Goal: Task Accomplishment & Management: Use online tool/utility

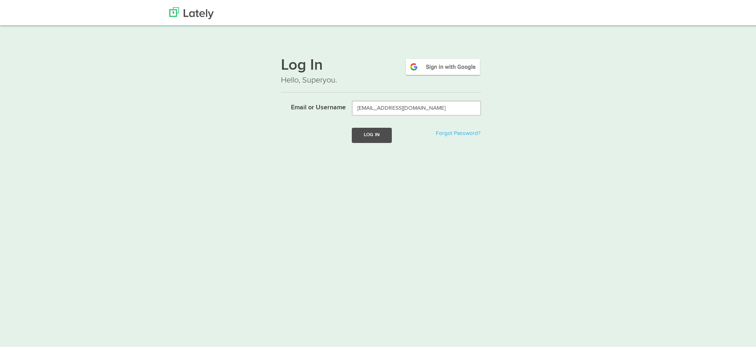
type input "[EMAIL_ADDRESS][DOMAIN_NAME]"
click at [375, 137] on button "Log In" at bounding box center [372, 134] width 40 height 15
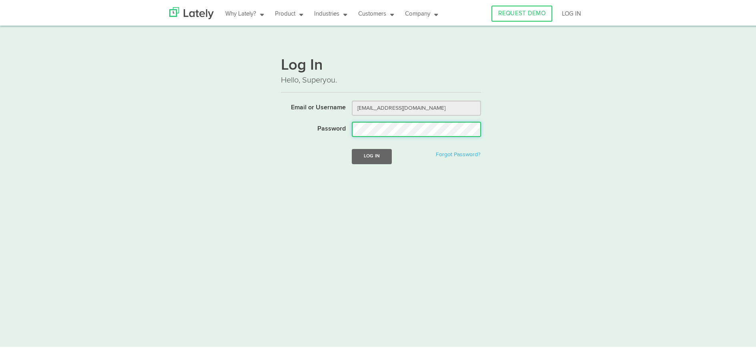
click at [352, 148] on button "Log In" at bounding box center [372, 155] width 40 height 15
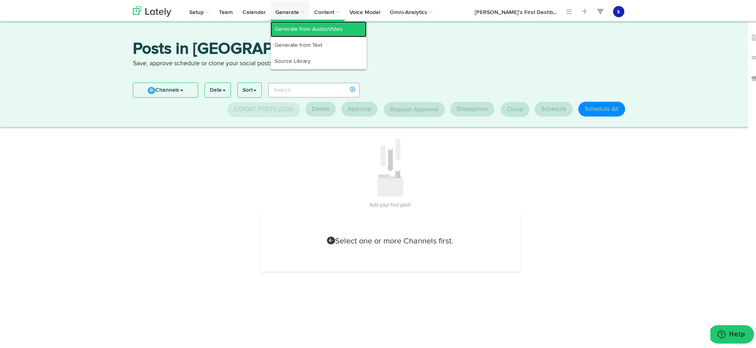
click at [325, 28] on link "Generate from Audio/Video" at bounding box center [319, 28] width 96 height 16
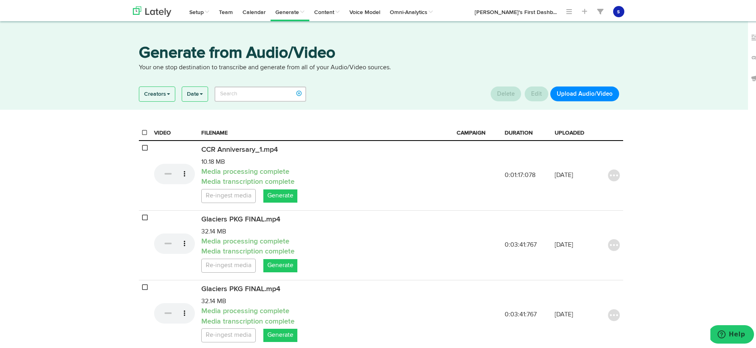
click at [592, 93] on button "Upload Audio/Video" at bounding box center [585, 92] width 69 height 15
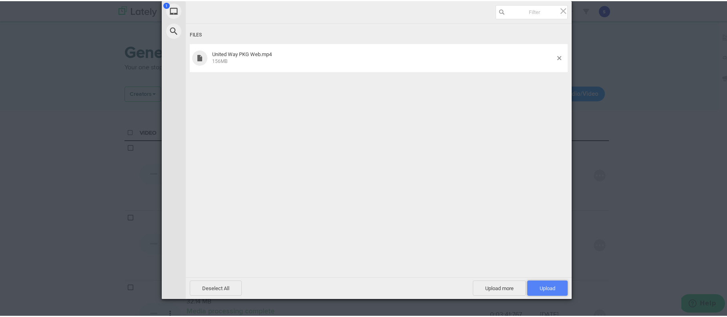
click at [555, 290] on span "Upload 1" at bounding box center [547, 286] width 40 height 15
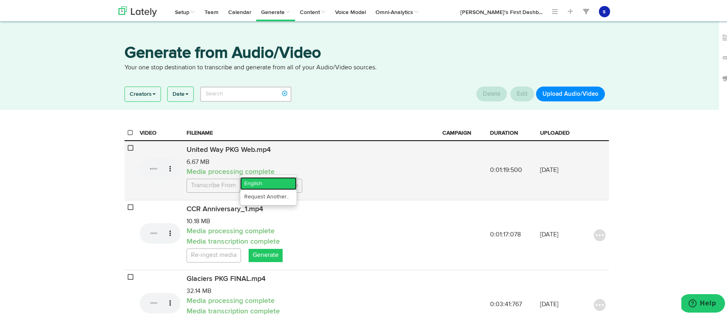
click at [262, 185] on link "English" at bounding box center [268, 182] width 56 height 13
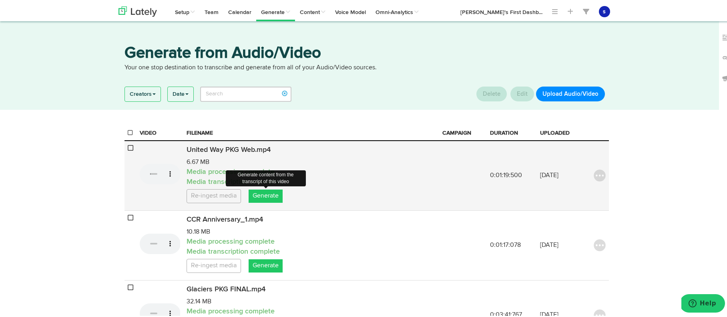
click at [269, 195] on link "Generate" at bounding box center [266, 194] width 34 height 13
select select "natural"
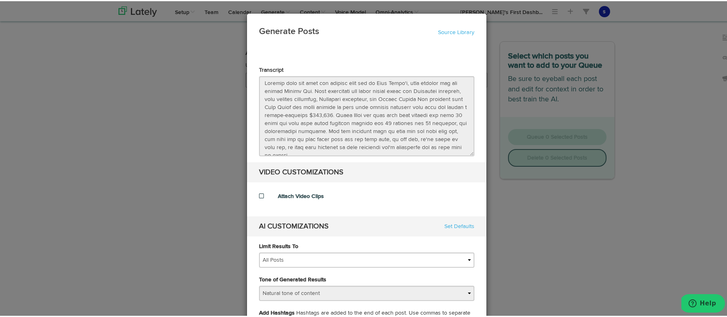
click at [259, 194] on span at bounding box center [261, 195] width 5 height 6
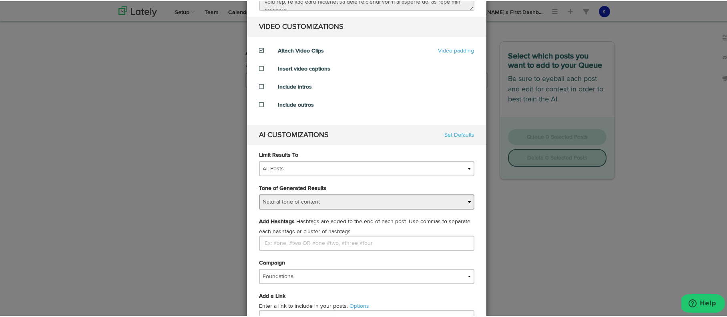
scroll to position [156, 0]
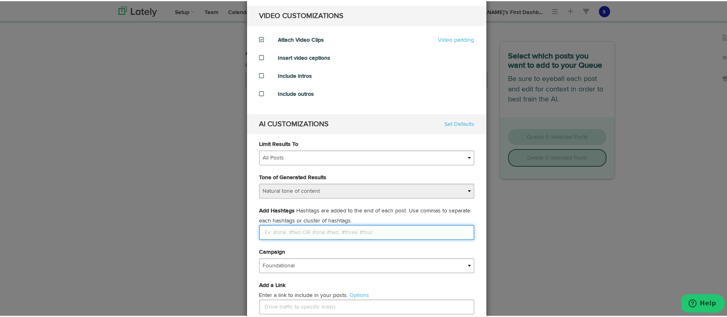
click at [345, 232] on input "Limit Results To" at bounding box center [366, 230] width 215 height 15
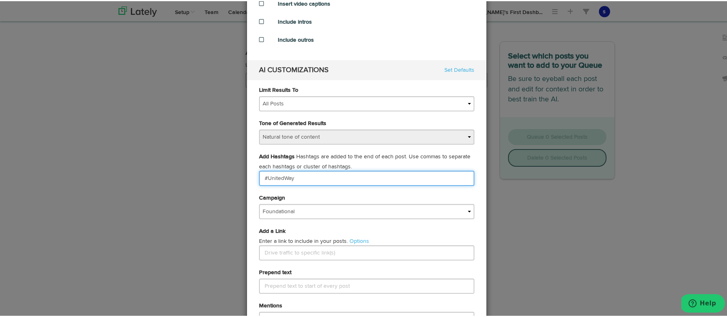
scroll to position [234, 0]
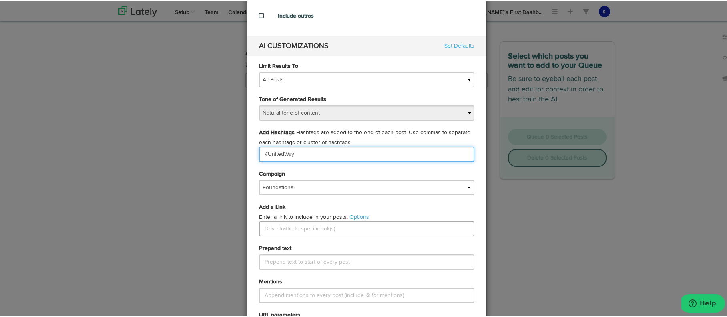
type input "#UnitedWay"
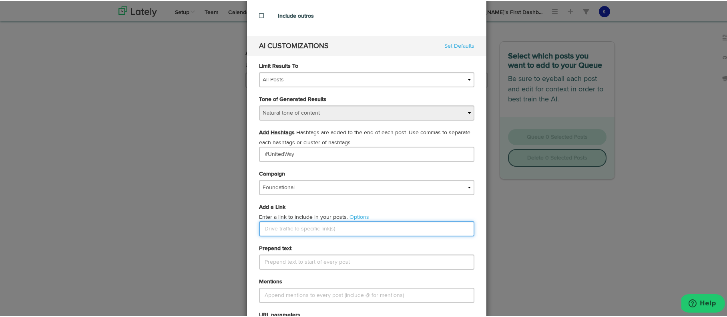
click at [334, 229] on input "text" at bounding box center [366, 227] width 215 height 15
paste input "https://vimeo.com/1118928451?fl=pl&fe=sh"
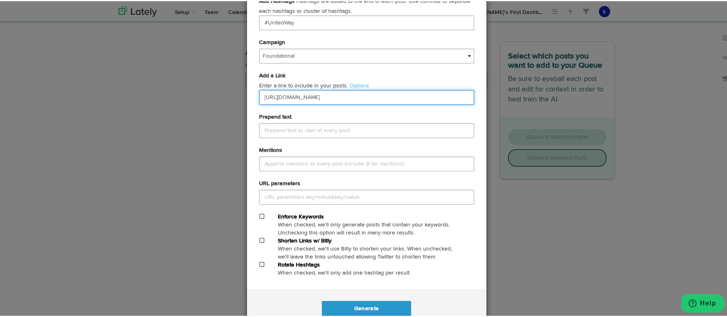
scroll to position [366, 0]
type input "https://vimeo.com/1118928451?fl=pl&fe=sh"
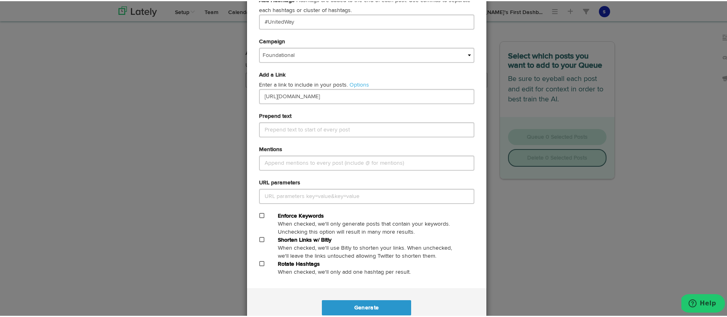
drag, startPoint x: 256, startPoint y: 239, endPoint x: 265, endPoint y: 240, distance: 8.8
click at [259, 239] on span at bounding box center [261, 238] width 5 height 6
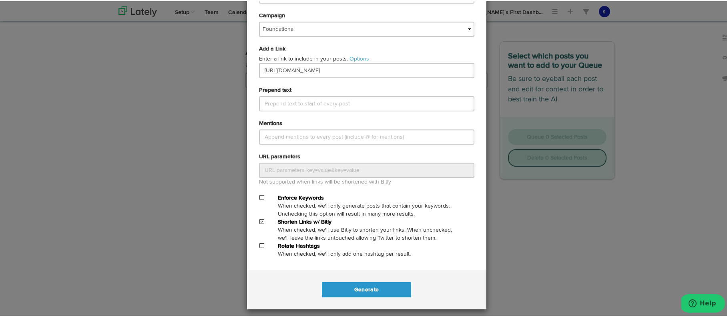
scroll to position [396, 0]
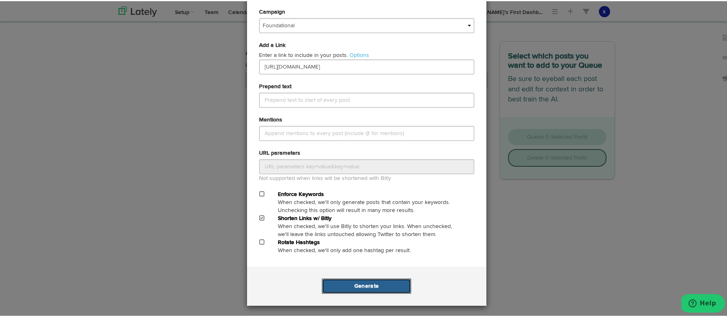
drag, startPoint x: 375, startPoint y: 287, endPoint x: 380, endPoint y: 286, distance: 5.7
click at [375, 287] on button "Generate" at bounding box center [366, 284] width 89 height 15
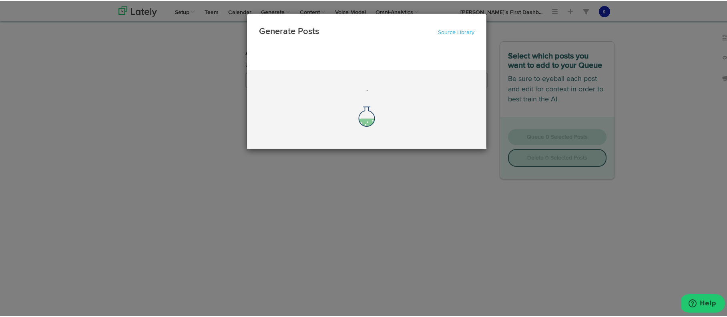
scroll to position [0, 0]
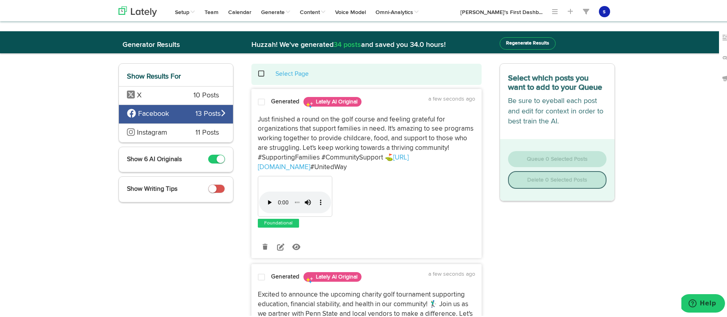
click at [259, 103] on span at bounding box center [261, 101] width 7 height 8
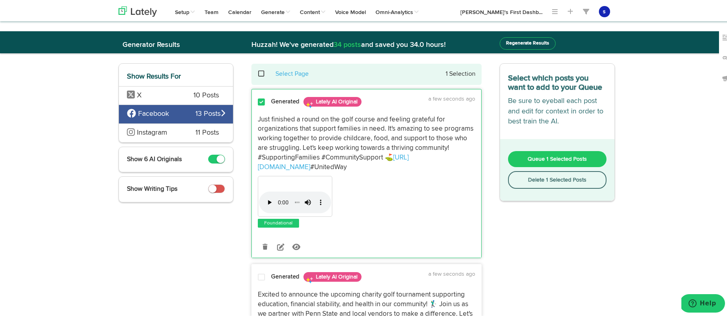
click at [261, 101] on span at bounding box center [261, 101] width 7 height 8
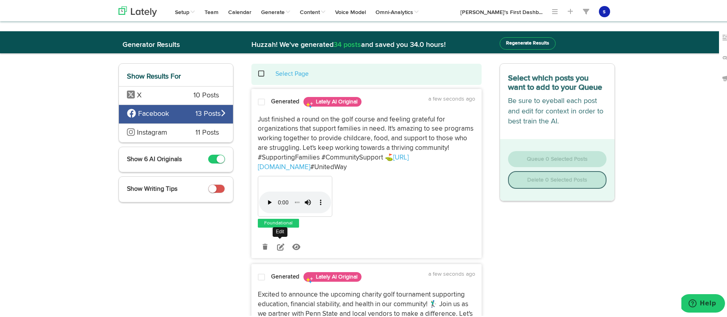
click at [278, 247] on icon at bounding box center [280, 245] width 7 height 7
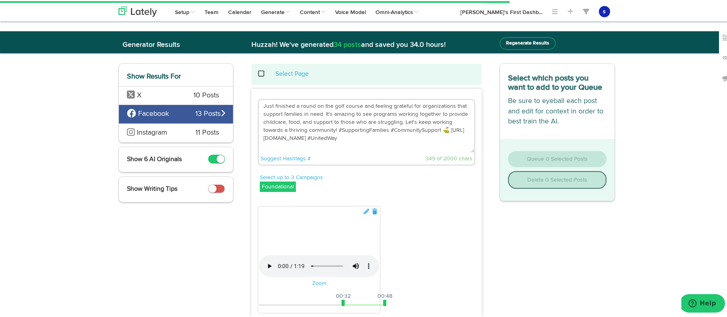
drag, startPoint x: 445, startPoint y: 128, endPoint x: 252, endPoint y: 106, distance: 194.3
click at [259, 106] on textarea "Just finished a round on the golf course and feeling grateful for organizations…" at bounding box center [367, 125] width 216 height 53
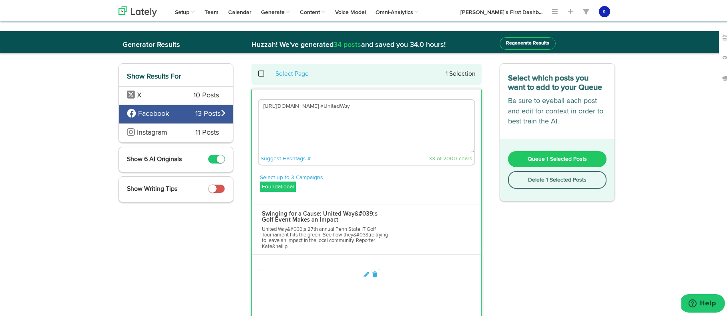
click at [279, 105] on textarea "https://bit.ly/42Co8Pc #UnitedWay" at bounding box center [367, 125] width 216 height 53
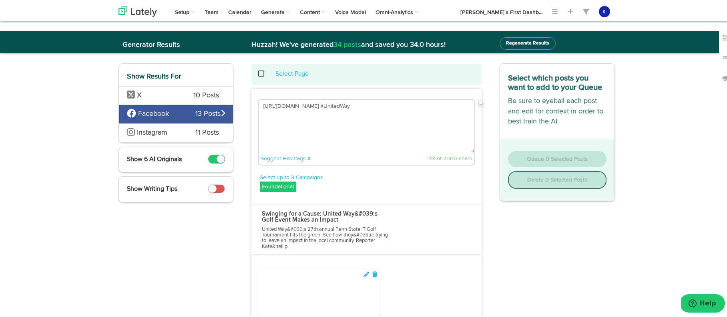
paste textarea "United Way's 27th annual Penn State IT Golf Tournament hit the greens this week…"
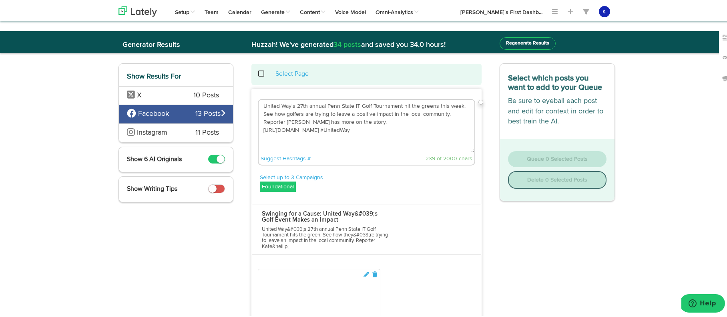
click at [261, 121] on textarea "United Way's 27th annual Penn State IT Golf Tournament hit the greens this week…" at bounding box center [367, 125] width 216 height 53
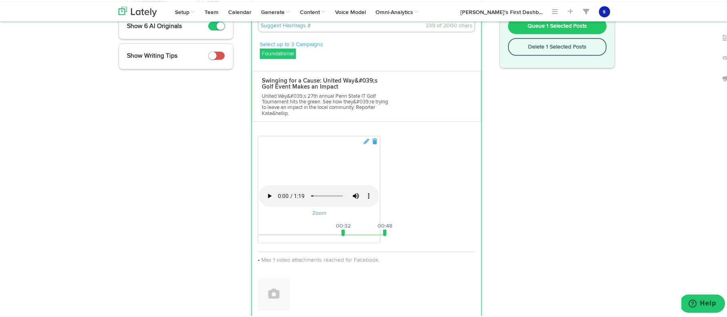
scroll to position [141, 0]
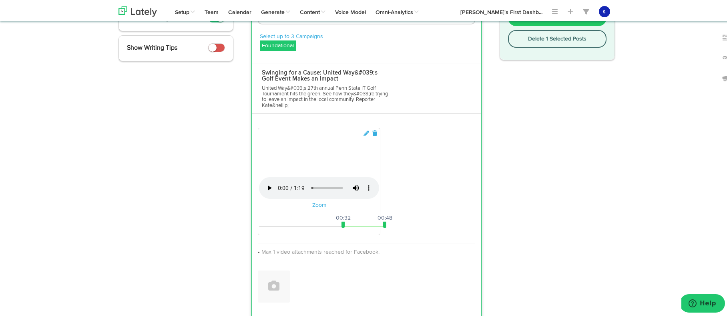
type textarea "United Way's 27th annual Penn State IT Golf Tournament hit the greens this week…"
drag, startPoint x: 340, startPoint y: 280, endPoint x: 251, endPoint y: 284, distance: 89.8
click at [252, 284] on div "Your browser does not support HTML5 video. Zoom 00:00 01:19 00:00 00:48 Max 1 v…" at bounding box center [366, 212] width 229 height 179
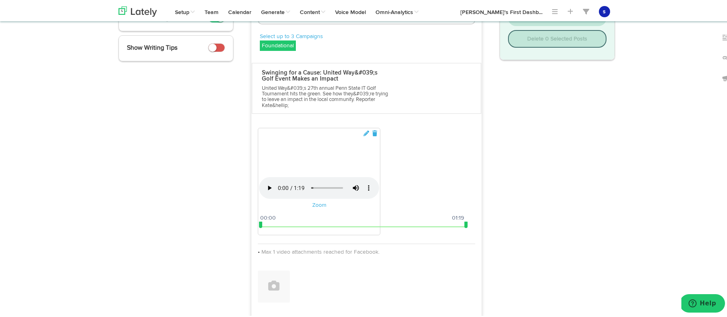
drag, startPoint x: 382, startPoint y: 281, endPoint x: 465, endPoint y: 285, distance: 82.6
click at [379, 227] on div "00:00 01:19 00:00 01:19" at bounding box center [319, 226] width 120 height 2
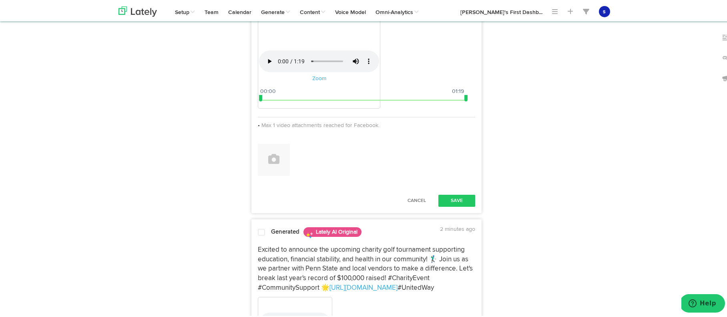
scroll to position [282, 0]
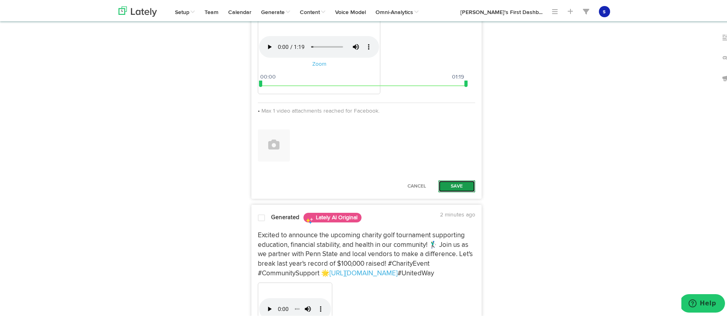
click at [456, 191] on button "Save" at bounding box center [456, 185] width 37 height 12
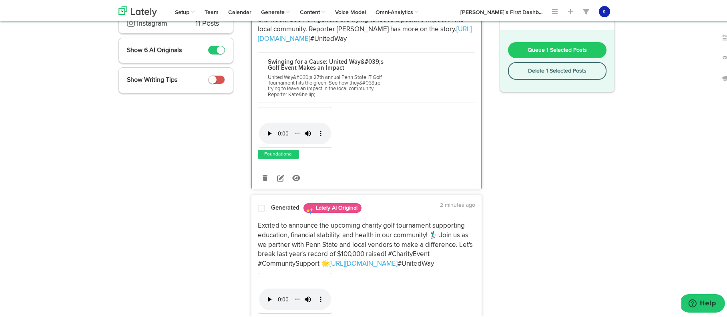
scroll to position [0, 0]
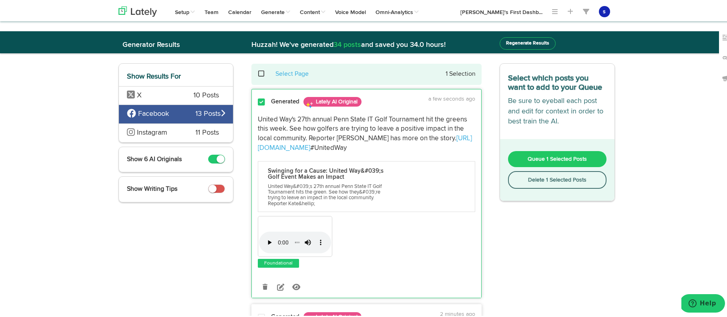
drag, startPoint x: 375, startPoint y: 148, endPoint x: 253, endPoint y: 116, distance: 126.0
click at [253, 116] on div "United Way's 27th annual Penn State IT Golf Tournament hit the greens this week…" at bounding box center [366, 133] width 229 height 38
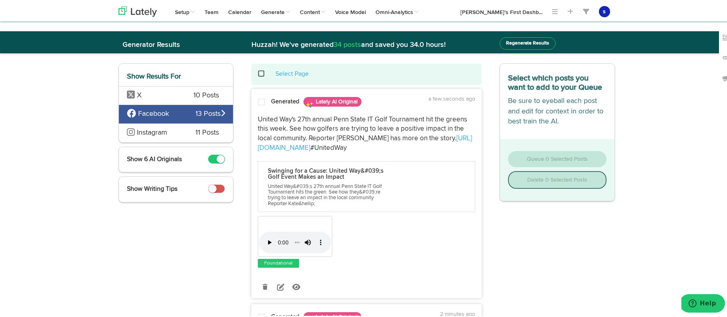
copy p "United Way's 27th annual Penn State IT Golf Tournament hit the greens this week…"
click at [445, 150] on p "United Way's 27th annual Penn State IT Golf Tournament hit the greens this week…" at bounding box center [366, 133] width 217 height 38
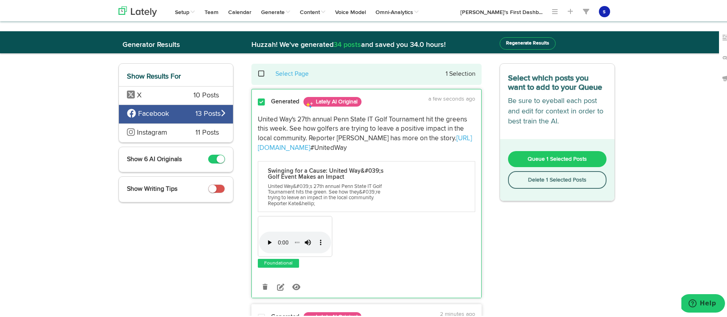
click at [561, 161] on span "Queue 1 Selected Posts" at bounding box center [557, 158] width 59 height 6
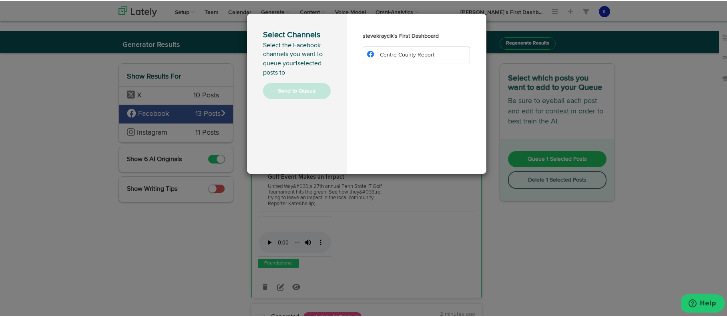
click at [442, 51] on li "Centre County Report" at bounding box center [417, 53] width 108 height 17
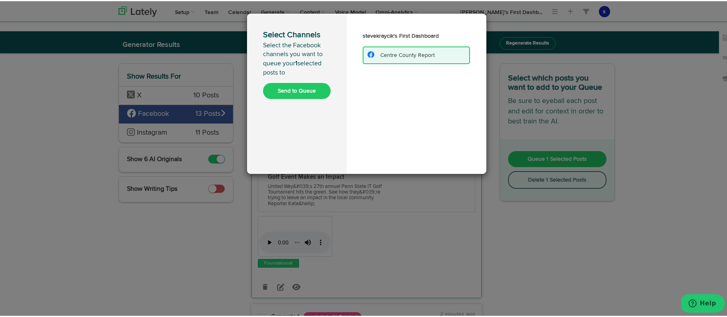
click at [572, 235] on div "Select Channels Select the Facebook channels you want to queue your 1 selected …" at bounding box center [366, 158] width 733 height 317
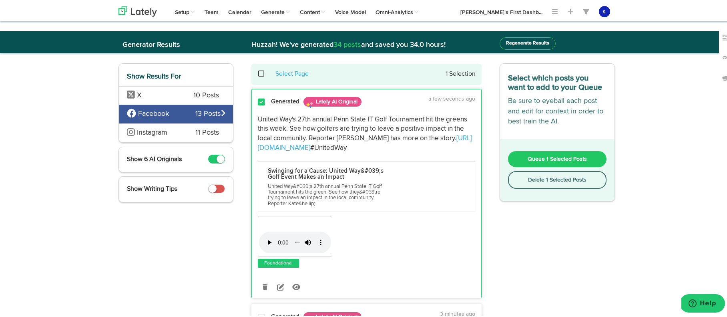
click at [203, 94] on span "10 Posts" at bounding box center [206, 94] width 26 height 10
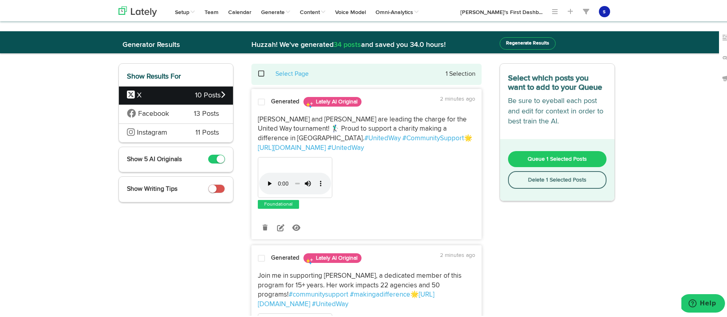
click at [173, 131] on span "Instagram" at bounding box center [155, 132] width 57 height 10
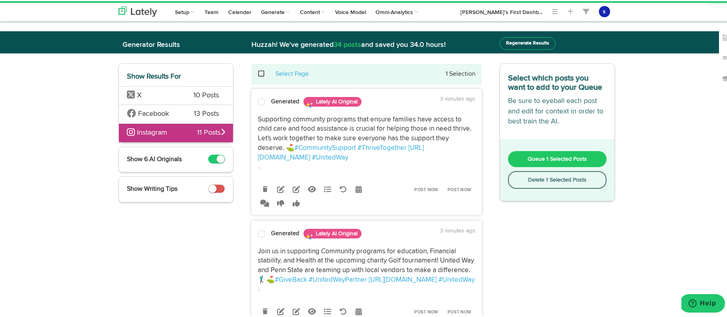
click at [171, 97] on span "X" at bounding box center [154, 94] width 55 height 10
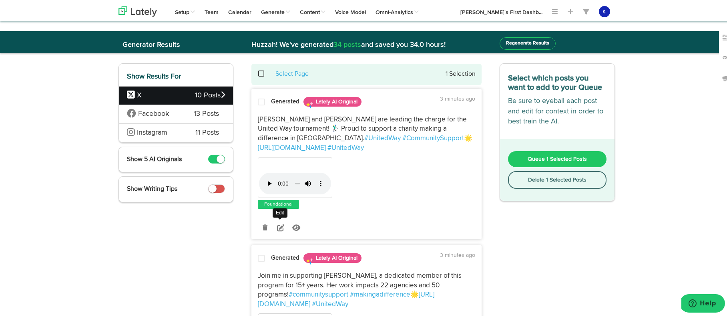
click at [278, 223] on icon at bounding box center [280, 226] width 7 height 7
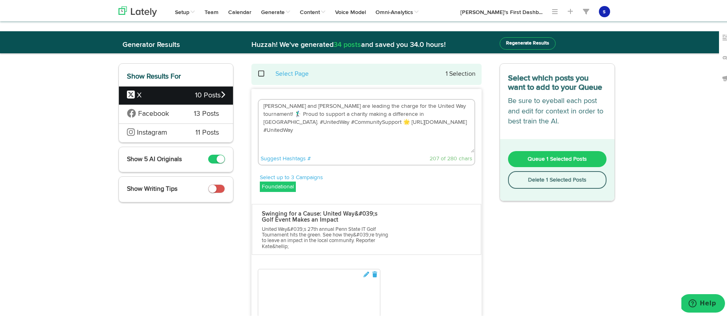
drag, startPoint x: 422, startPoint y: 126, endPoint x: 252, endPoint y: 103, distance: 171.7
click at [259, 103] on textarea "Susan and Taylor are leading the charge for the United Way tournament! 🏌️‍♂️ Pr…" at bounding box center [367, 125] width 216 height 53
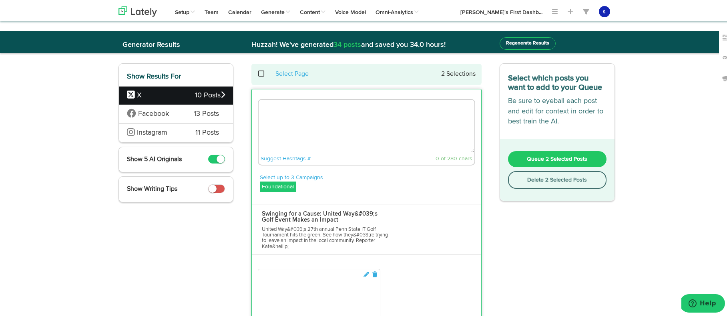
paste textarea "United Way's 27th annual Penn State IT Golf Tournament hit the greens this week…"
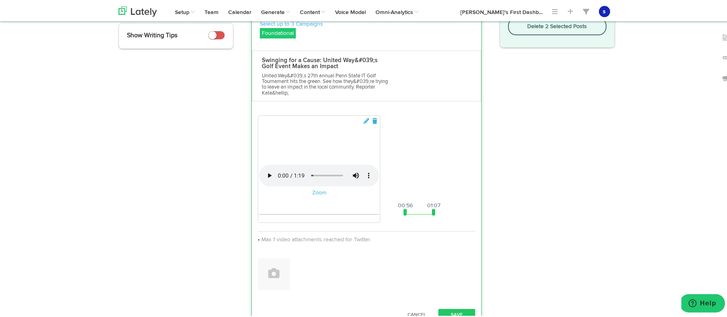
scroll to position [154, 0]
type textarea "United Way's 27th annual Penn State IT Golf Tournament hit the greens this week…"
drag, startPoint x: 402, startPoint y: 266, endPoint x: 252, endPoint y: 270, distance: 149.8
click at [252, 270] on div "Your browser does not support HTML5 video. Zoom 00:00 01:19 00:00 01:07 Max 1 v…" at bounding box center [366, 199] width 229 height 179
drag, startPoint x: 431, startPoint y: 267, endPoint x: 467, endPoint y: 268, distance: 35.7
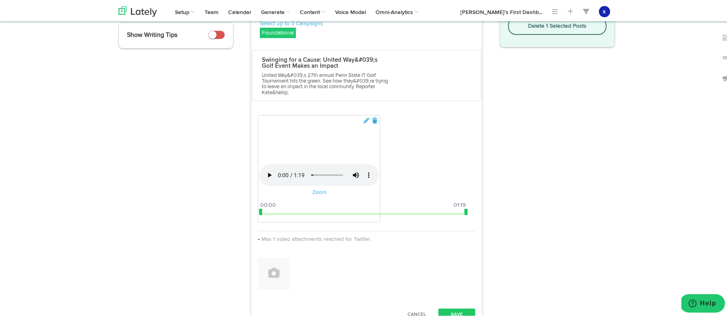
click at [467, 223] on div "Your browser does not support HTML5 video. Zoom 00:00 01:19 00:00 01:19" at bounding box center [366, 168] width 217 height 109
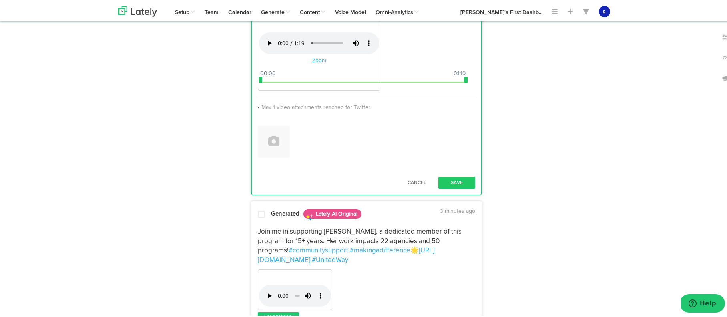
scroll to position [288, 0]
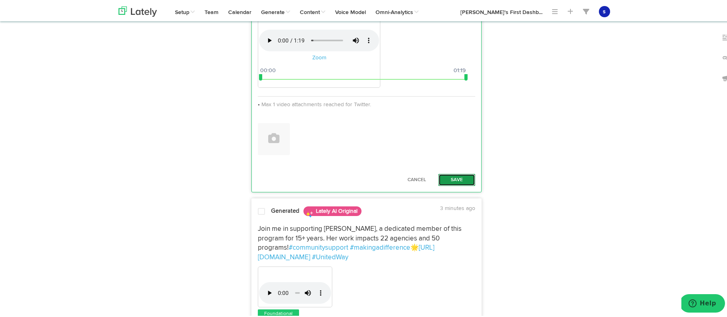
click at [454, 185] on button "Save" at bounding box center [456, 179] width 37 height 12
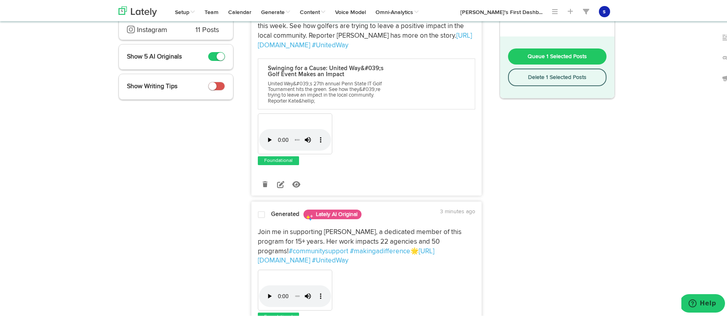
scroll to position [0, 0]
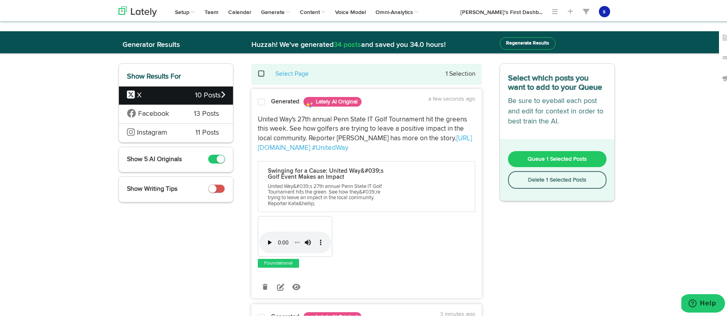
click at [258, 101] on span at bounding box center [261, 101] width 7 height 8
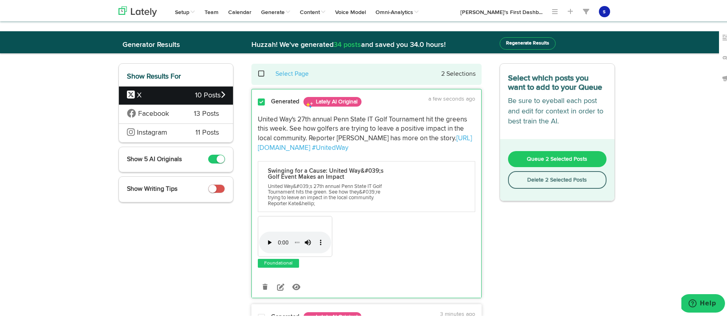
click at [563, 185] on button "Delete 2 Selected Posts" at bounding box center [557, 179] width 99 height 18
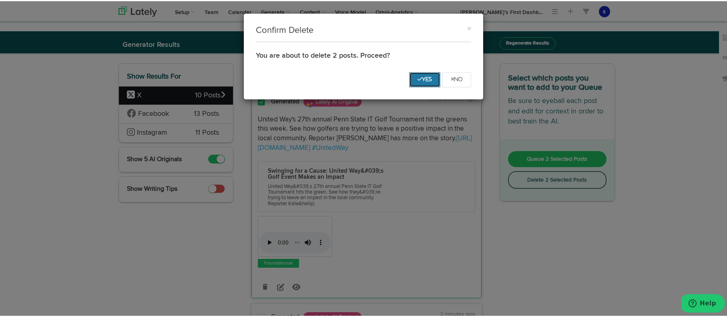
click at [418, 78] on icon "Yes" at bounding box center [425, 78] width 14 height 5
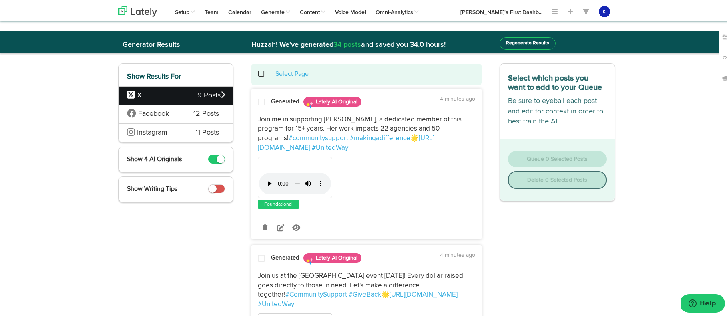
click at [258, 101] on span at bounding box center [261, 101] width 7 height 8
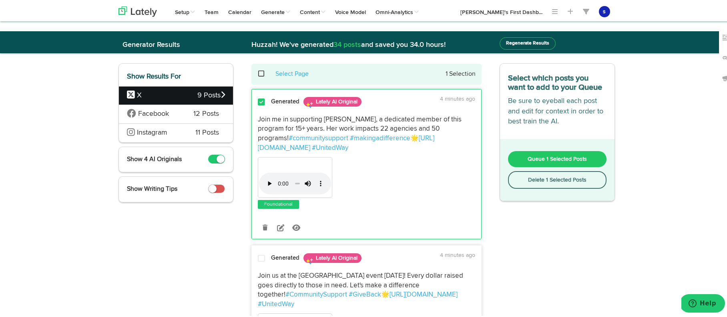
click at [563, 163] on button "Queue 1 Selected Posts" at bounding box center [557, 158] width 99 height 16
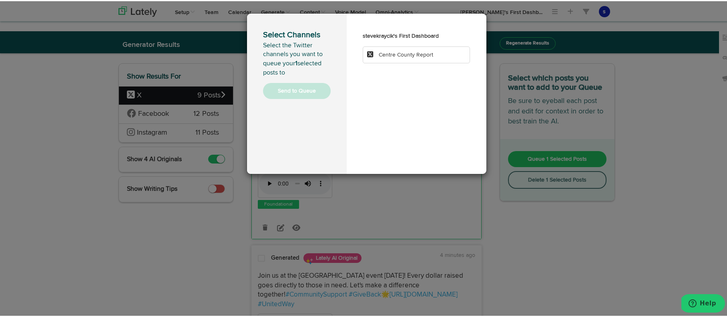
click at [450, 54] on li "Centre County Report" at bounding box center [417, 53] width 108 height 17
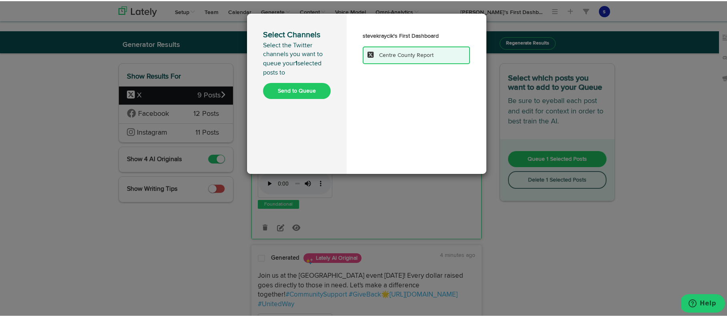
click at [305, 90] on button "Send to Queue" at bounding box center [297, 90] width 68 height 16
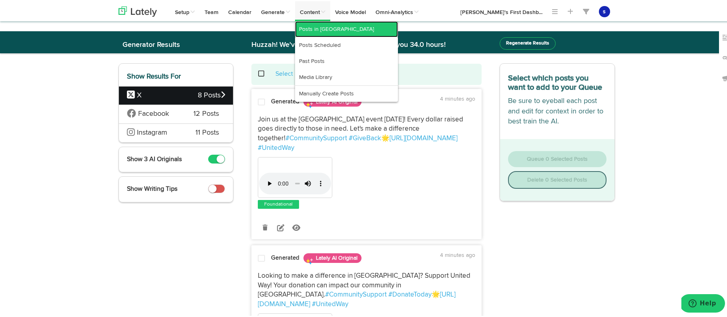
click at [325, 30] on link "Posts in Queue" at bounding box center [346, 28] width 103 height 16
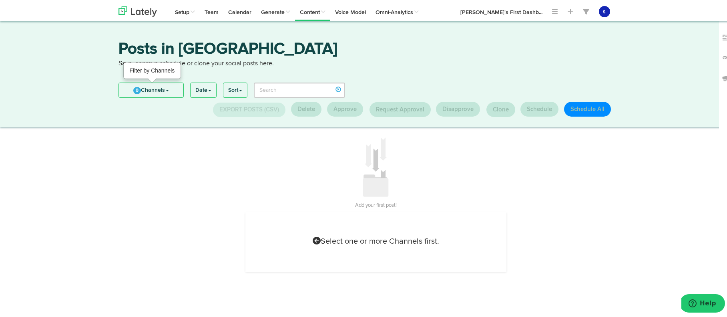
click at [167, 86] on link "0 Channels" at bounding box center [151, 89] width 64 height 14
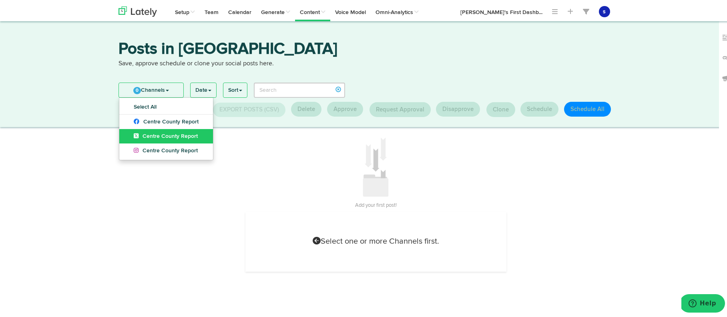
click at [182, 136] on span "Centre County Report" at bounding box center [166, 135] width 64 height 6
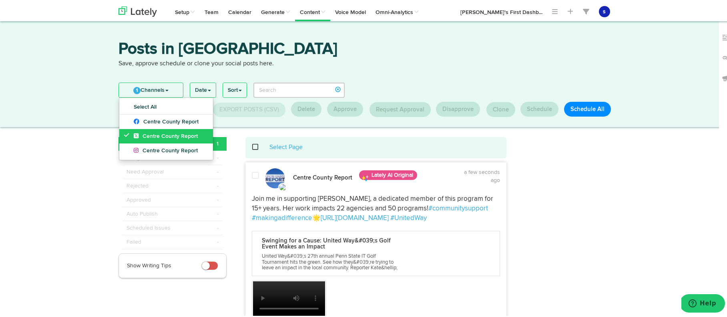
click at [171, 133] on span "Centre County Report" at bounding box center [166, 135] width 64 height 6
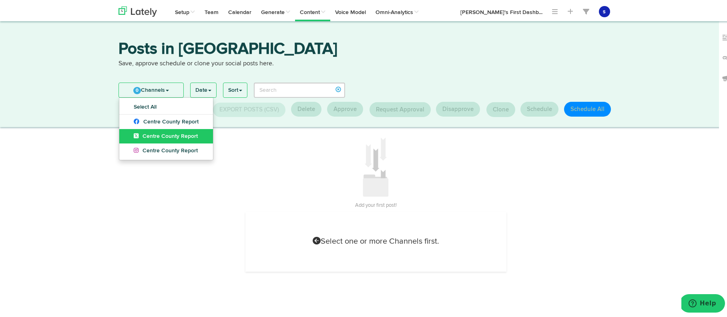
click at [176, 135] on span "Centre County Report" at bounding box center [166, 135] width 64 height 6
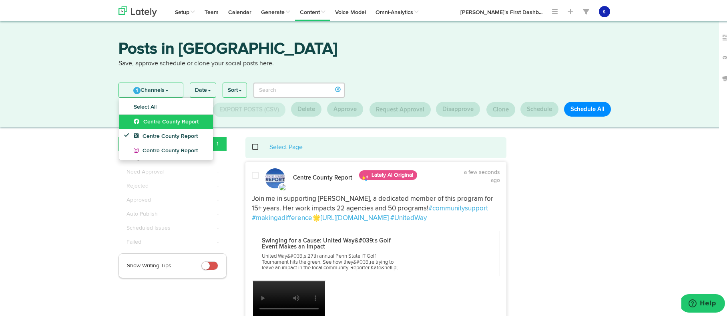
click at [165, 121] on span "Centre County Report" at bounding box center [166, 121] width 65 height 6
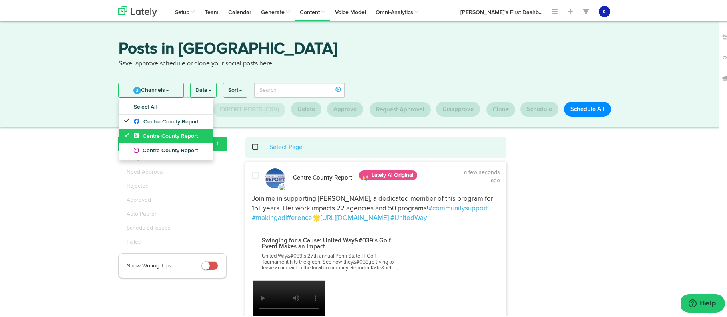
click at [161, 133] on span "Centre County Report" at bounding box center [166, 135] width 64 height 6
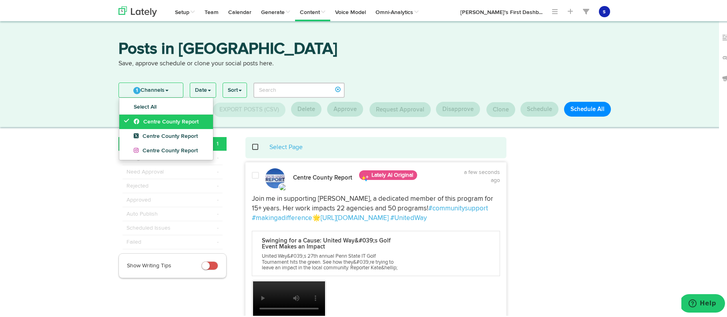
click at [167, 123] on span "Centre County Report" at bounding box center [166, 121] width 65 height 6
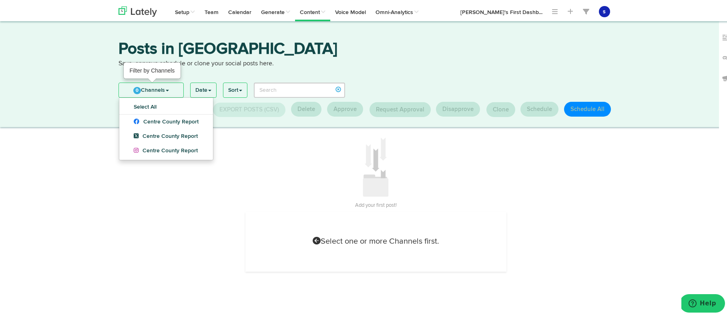
click at [167, 88] on link "0 Channels" at bounding box center [151, 89] width 64 height 14
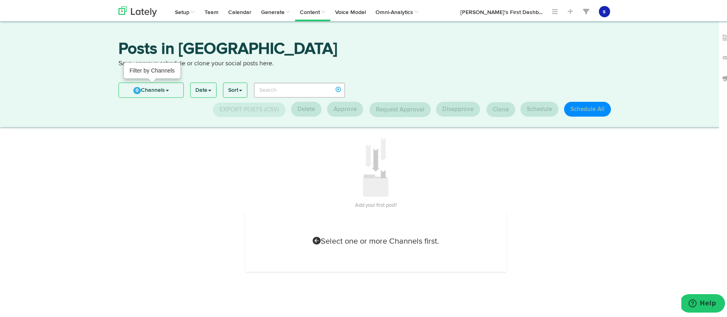
click at [164, 93] on link "0 Channels" at bounding box center [151, 89] width 64 height 14
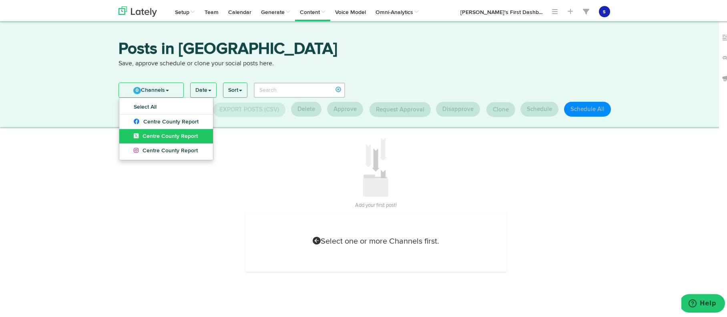
click at [173, 134] on span "Centre County Report" at bounding box center [166, 135] width 64 height 6
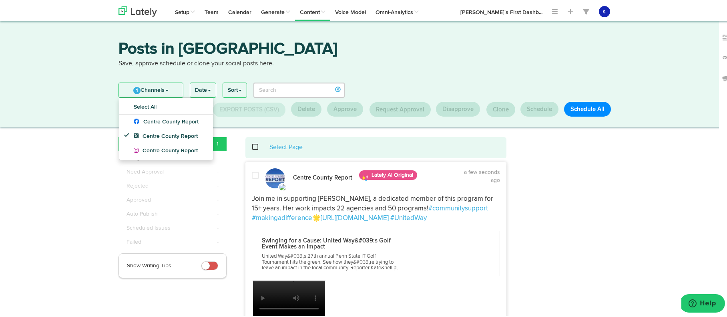
click at [88, 170] on div "Posts in Queue Save, approve schedule or clone your social posts here. 1 Channe…" at bounding box center [366, 211] width 733 height 382
click at [141, 134] on span "Centre County Report" at bounding box center [166, 135] width 64 height 6
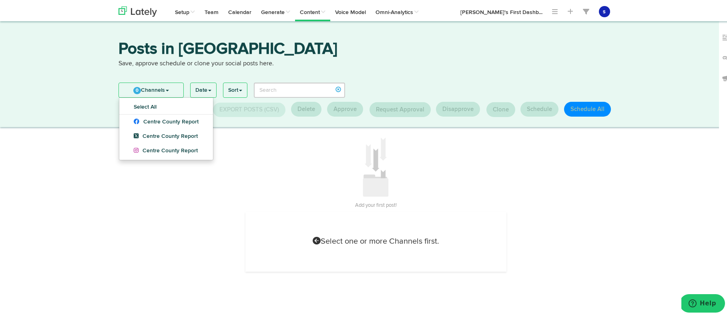
click at [159, 201] on div at bounding box center [176, 263] width 127 height 255
click at [95, 105] on div "Posts in Queue Save, approve schedule or clone your social posts here. 0 Channe…" at bounding box center [366, 73] width 733 height 106
click at [147, 105] on link "Select All" at bounding box center [166, 106] width 94 height 14
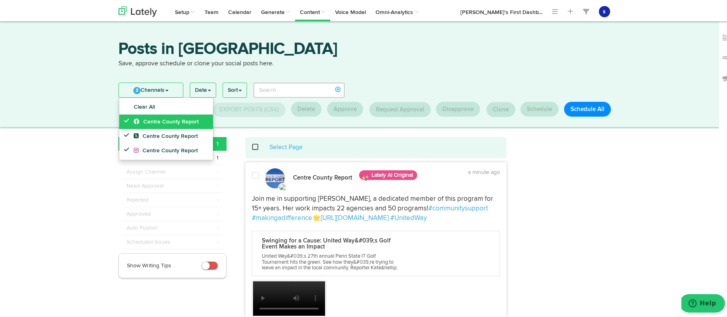
click at [146, 122] on span "Centre County Report" at bounding box center [166, 121] width 65 height 6
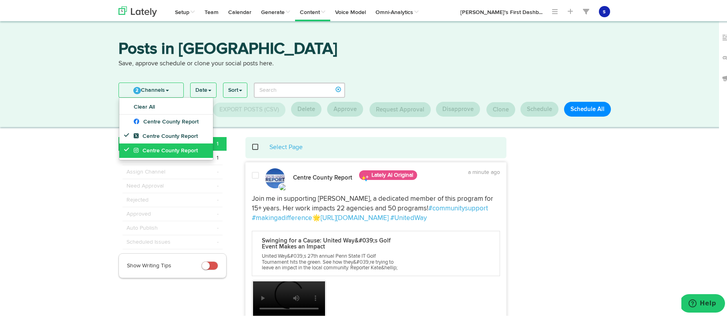
click at [166, 149] on span "Centre County Report" at bounding box center [166, 150] width 64 height 6
click at [219, 143] on li "Drafts 1" at bounding box center [173, 143] width 108 height 14
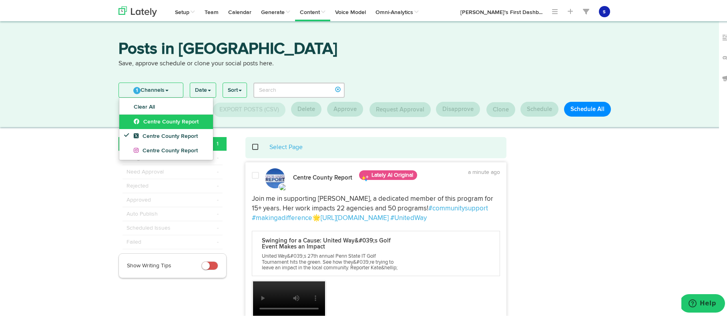
click at [164, 117] on link "Centre County Report" at bounding box center [166, 120] width 94 height 14
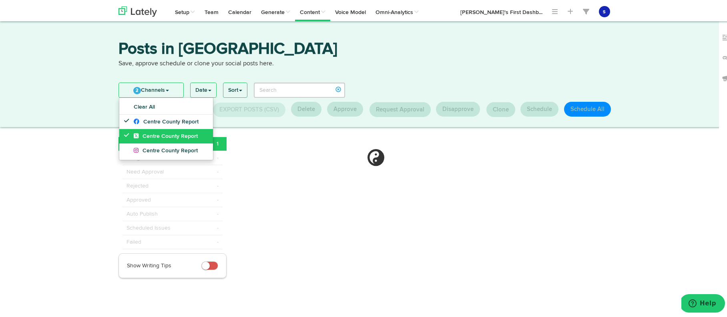
click at [173, 133] on span "Centre County Report" at bounding box center [166, 135] width 64 height 6
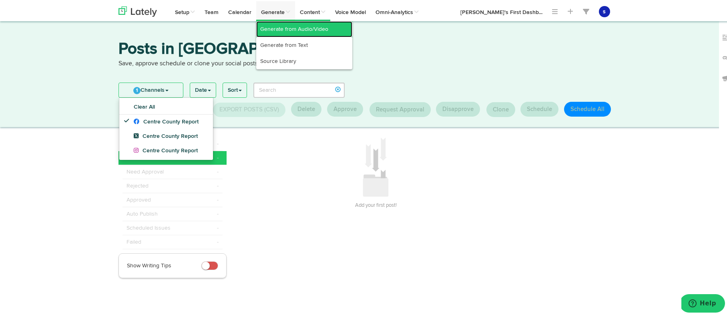
click at [309, 30] on link "Generate from Audio/Video" at bounding box center [304, 28] width 96 height 16
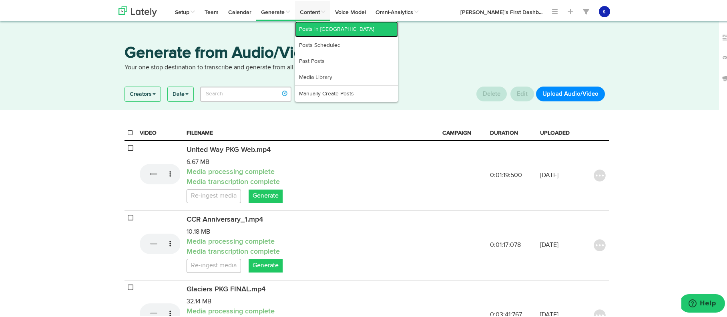
click at [319, 27] on link "Posts in Queue" at bounding box center [346, 28] width 103 height 16
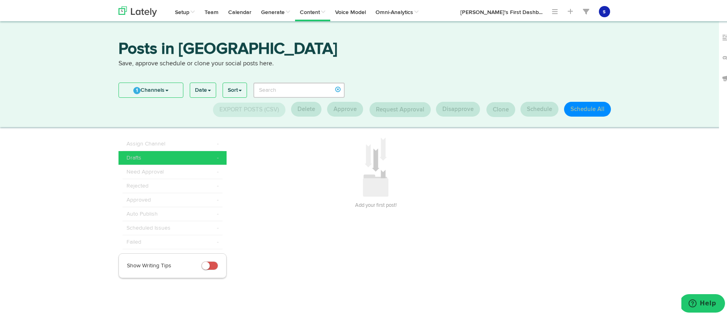
click at [147, 159] on div "Drafts -" at bounding box center [173, 157] width 92 height 8
click at [169, 89] on link "1 Channels" at bounding box center [151, 89] width 64 height 14
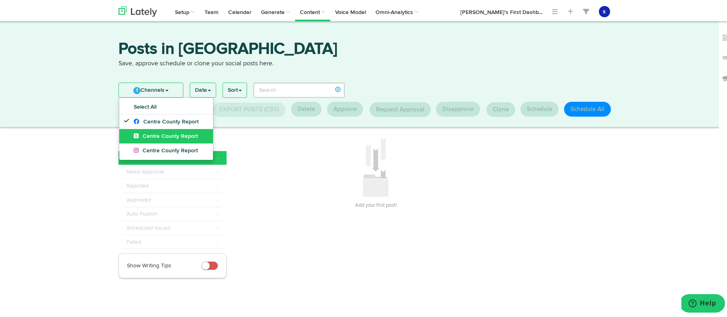
click at [170, 133] on span "Centre County Report" at bounding box center [166, 135] width 64 height 6
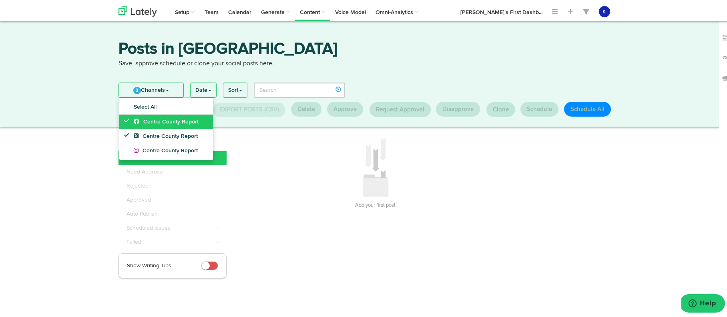
click at [149, 123] on span "Centre County Report" at bounding box center [166, 121] width 65 height 6
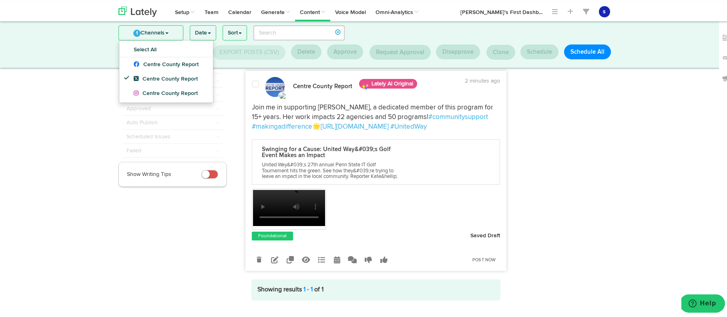
scroll to position [45, 0]
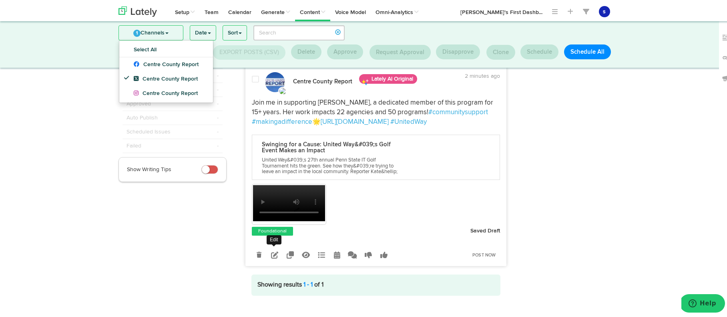
click at [272, 257] on icon at bounding box center [274, 253] width 7 height 7
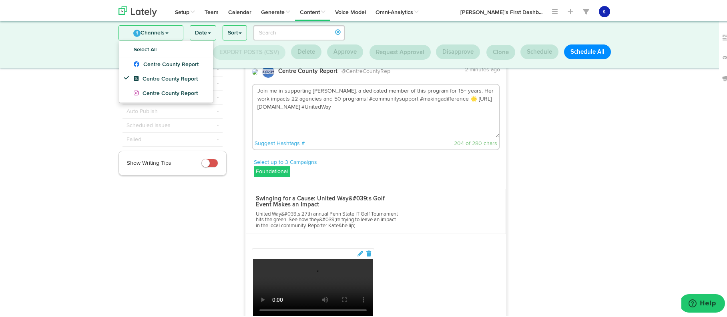
scroll to position [0, 0]
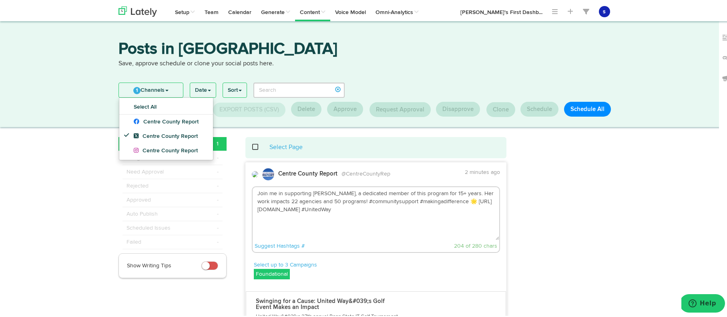
drag, startPoint x: 356, startPoint y: 209, endPoint x: 252, endPoint y: 192, distance: 105.9
click at [253, 192] on textarea "Join me in supporting Megan Evans, a dedicated member of this program for 15+ y…" at bounding box center [376, 212] width 247 height 53
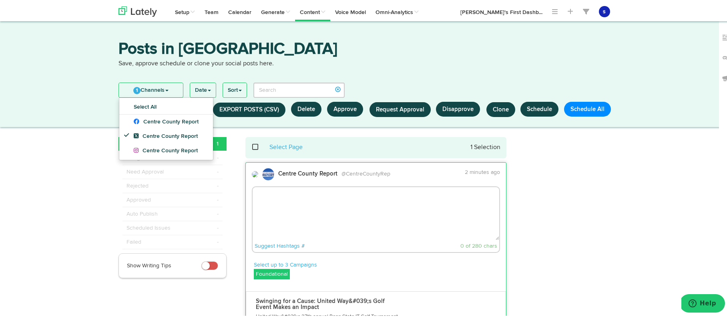
paste textarea "United Way's 27th annual Penn State IT Golf Tournament hit the greens this week…"
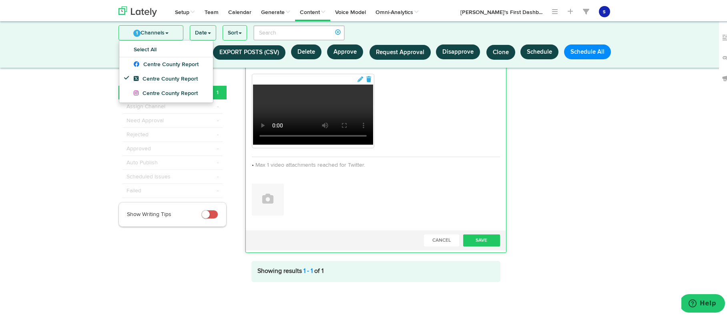
scroll to position [282, 0]
type textarea "United Way's 27th annual Penn State IT Golf Tournament hit the greens this week…"
click at [437, 245] on button "Cancel" at bounding box center [441, 239] width 35 height 12
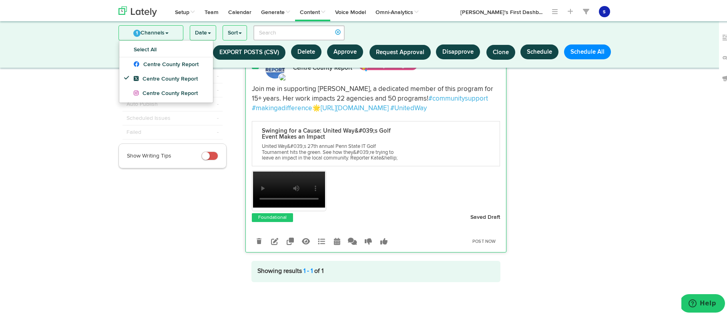
scroll to position [0, 0]
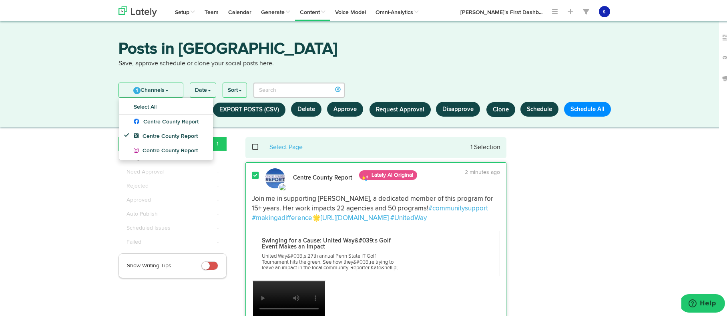
click at [85, 212] on div "Posts in Queue Save, approve schedule or clone your social posts here. 1 Channe…" at bounding box center [366, 211] width 733 height 382
click at [253, 177] on span at bounding box center [255, 174] width 7 height 8
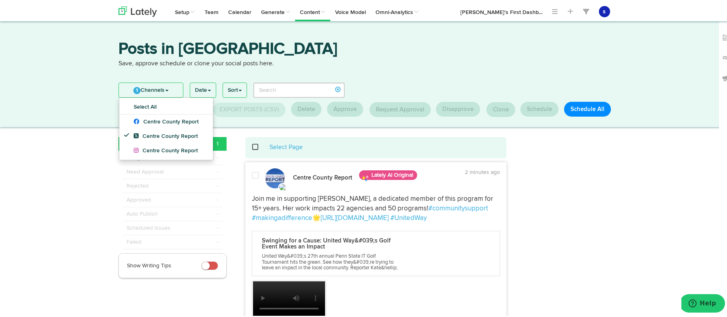
click at [84, 165] on div "Posts in Queue Save, approve schedule or clone your social posts here. 1 Channe…" at bounding box center [366, 211] width 733 height 382
